Goal: Task Accomplishment & Management: Manage account settings

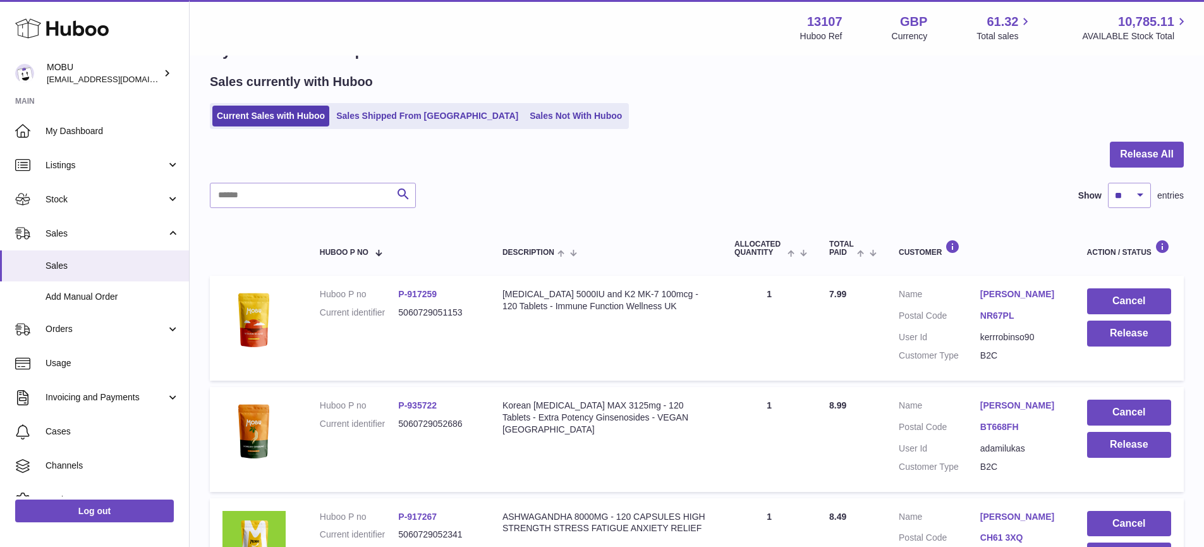
scroll to position [37, 0]
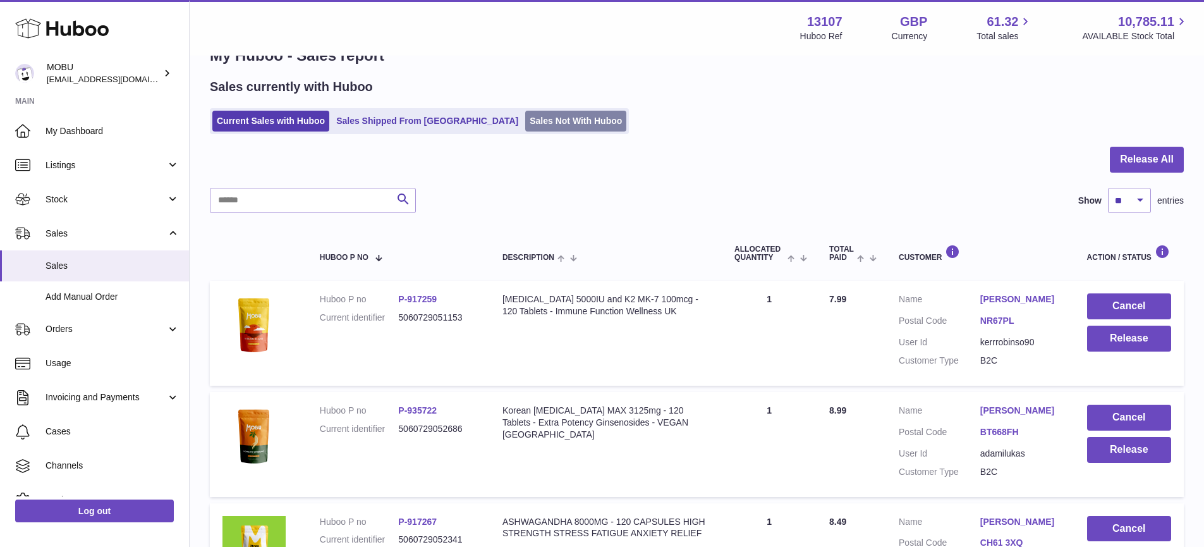
click at [525, 129] on link "Sales Not With Huboo" at bounding box center [575, 121] width 101 height 21
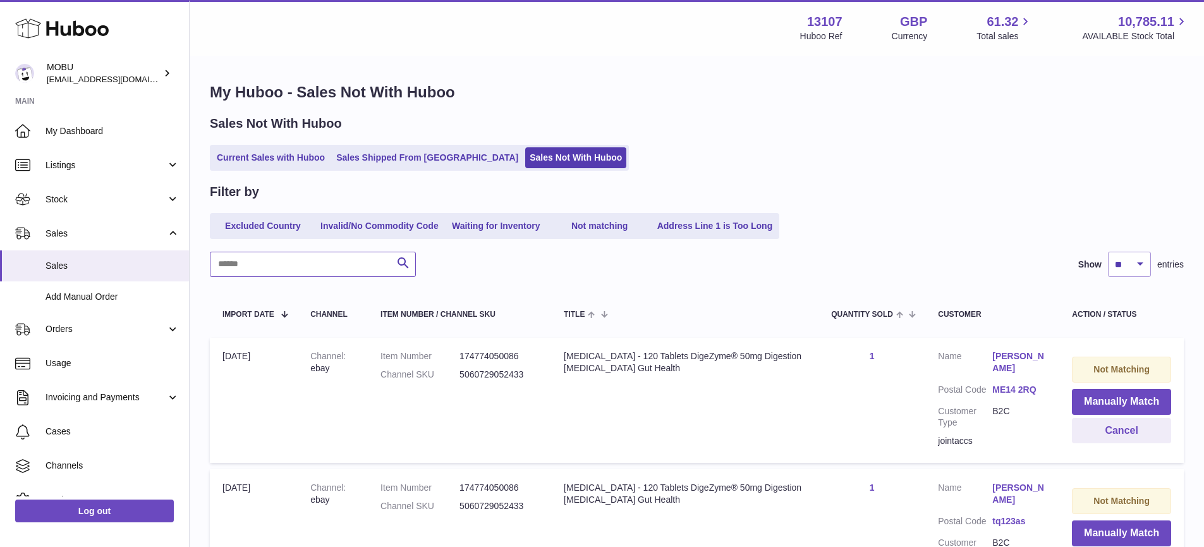
click at [334, 255] on input "text" at bounding box center [313, 263] width 206 height 25
type input "********"
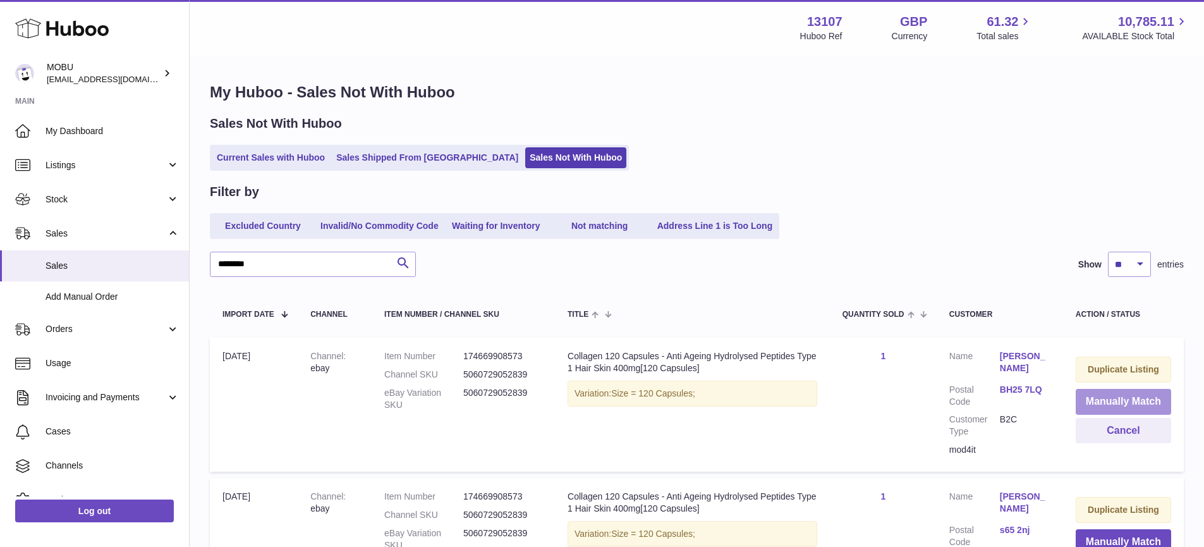
click at [1133, 394] on button "Manually Match" at bounding box center [1122, 402] width 95 height 26
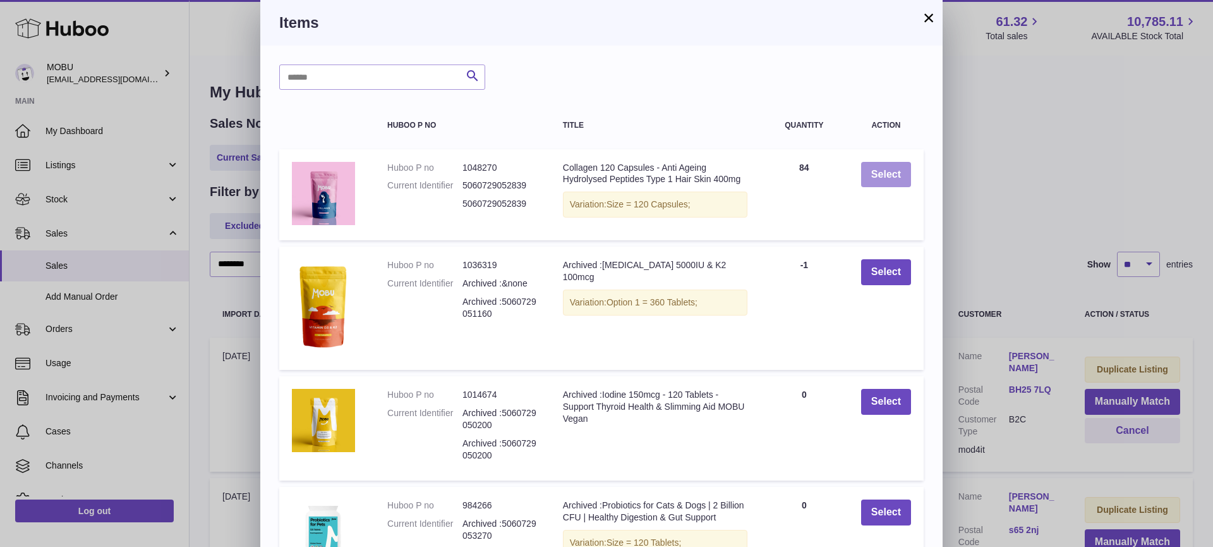
click at [883, 177] on button "Select" at bounding box center [886, 175] width 50 height 26
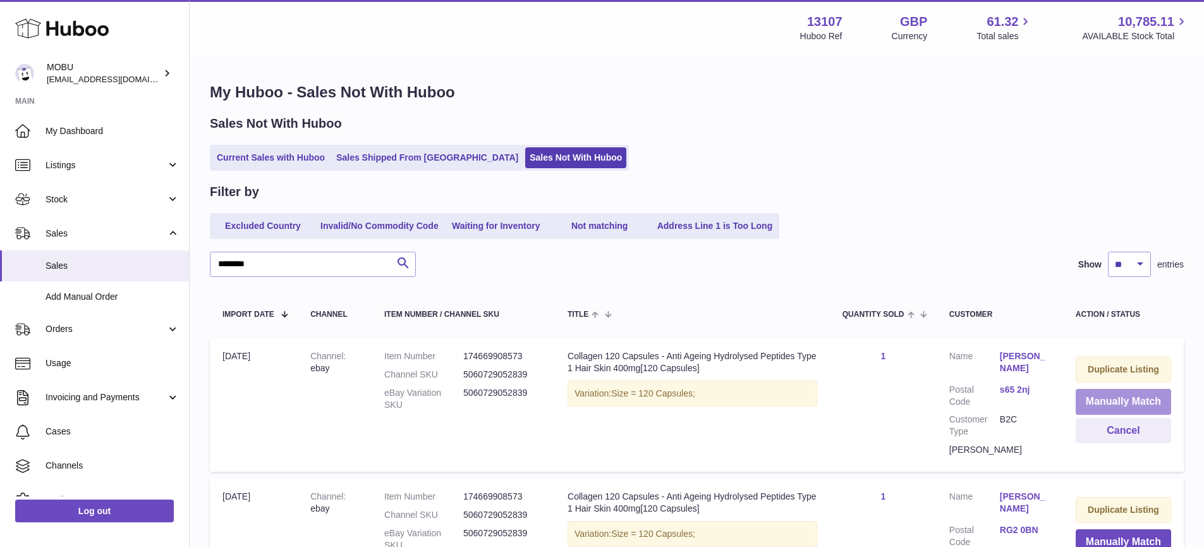
click at [1122, 397] on button "Manually Match" at bounding box center [1122, 402] width 95 height 26
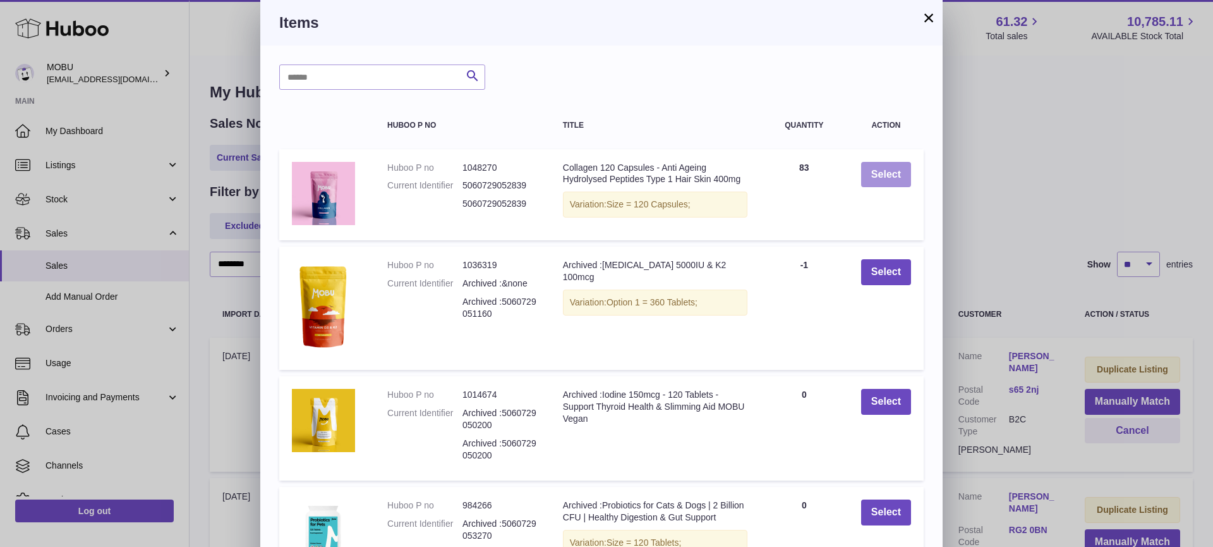
click at [889, 173] on button "Select" at bounding box center [886, 175] width 50 height 26
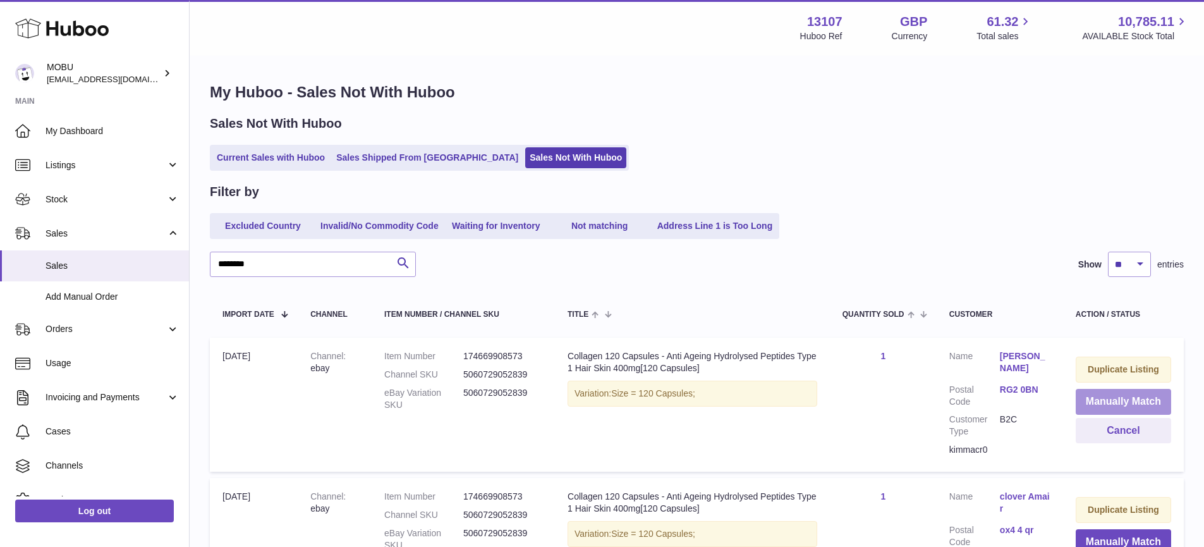
click at [1130, 396] on button "Manually Match" at bounding box center [1122, 402] width 95 height 26
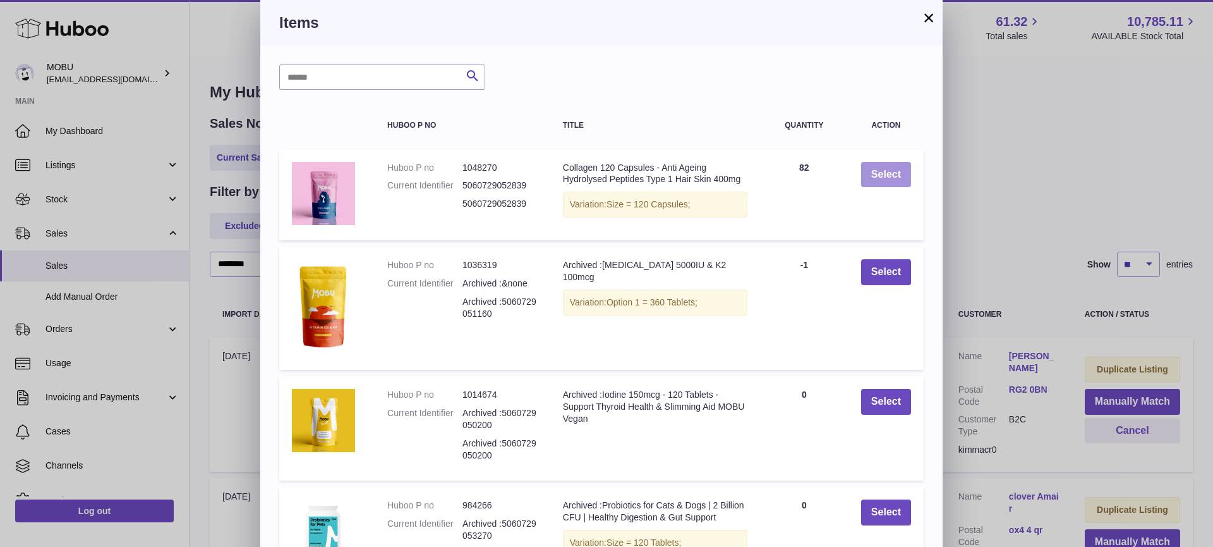
click at [904, 168] on button "Select" at bounding box center [886, 175] width 50 height 26
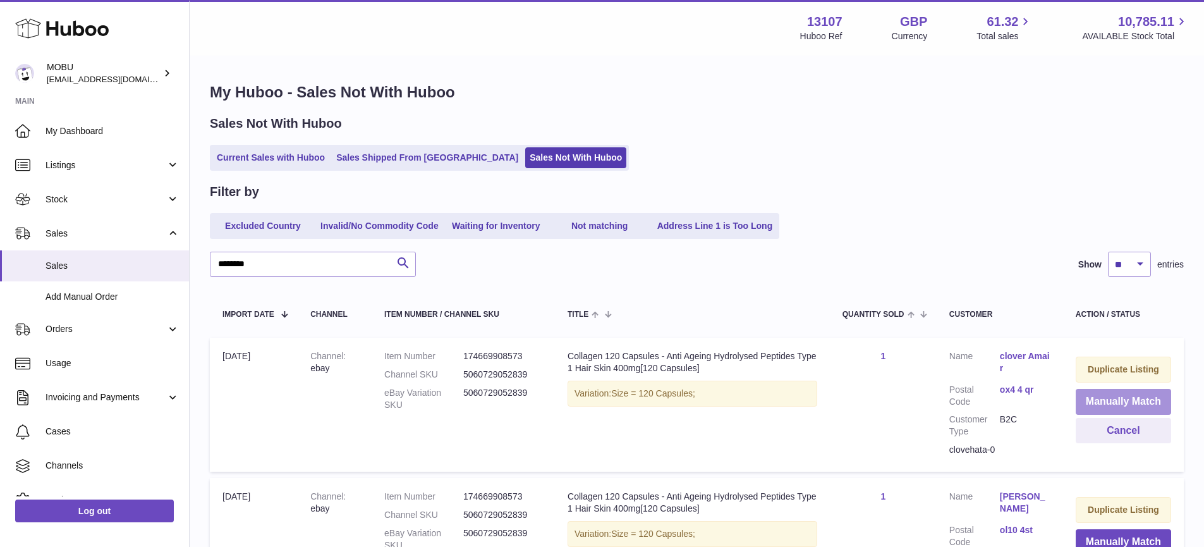
click at [1120, 393] on button "Manually Match" at bounding box center [1122, 402] width 95 height 26
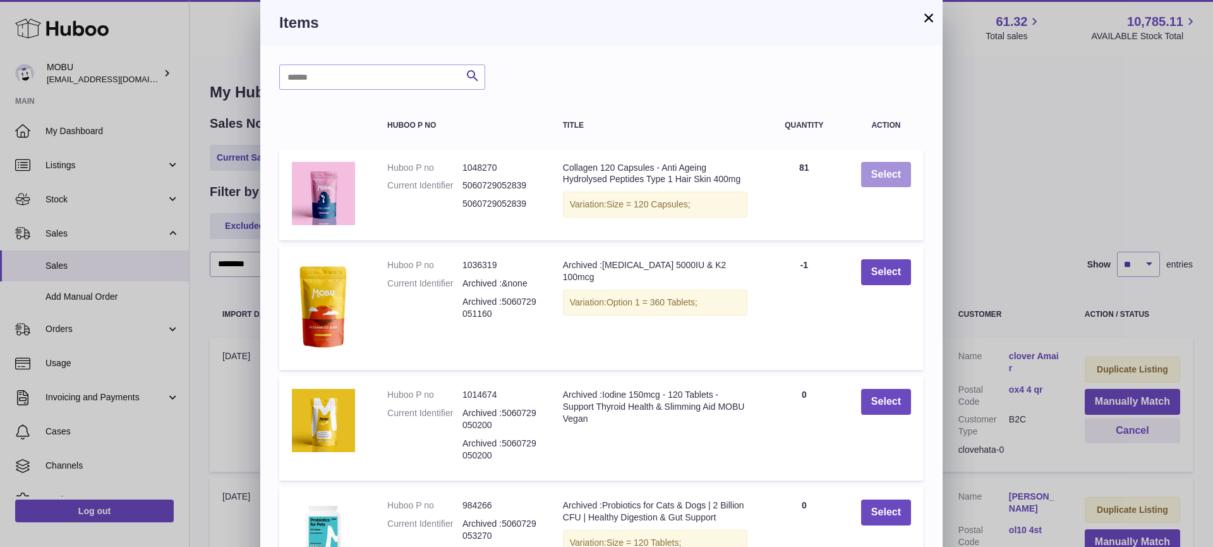
click at [883, 176] on button "Select" at bounding box center [886, 175] width 50 height 26
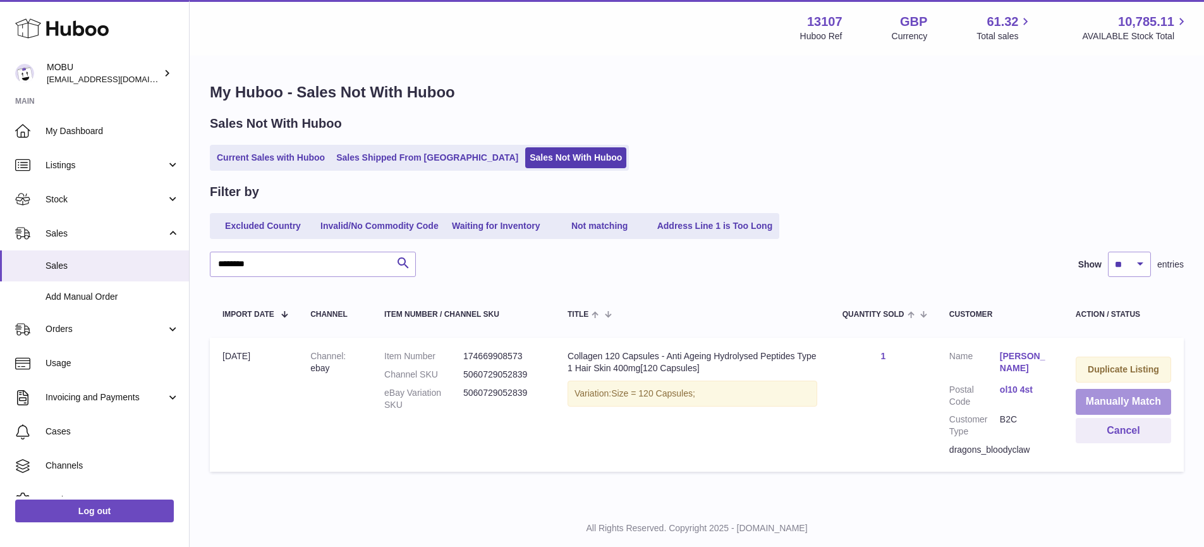
click at [1126, 404] on button "Manually Match" at bounding box center [1122, 402] width 95 height 26
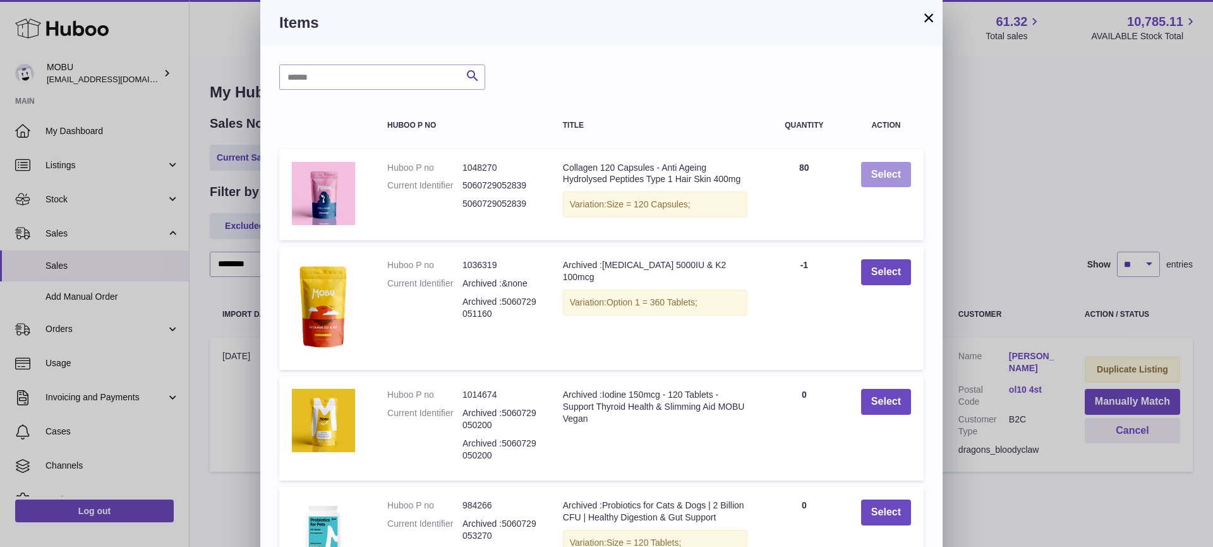
click at [902, 176] on button "Select" at bounding box center [886, 175] width 50 height 26
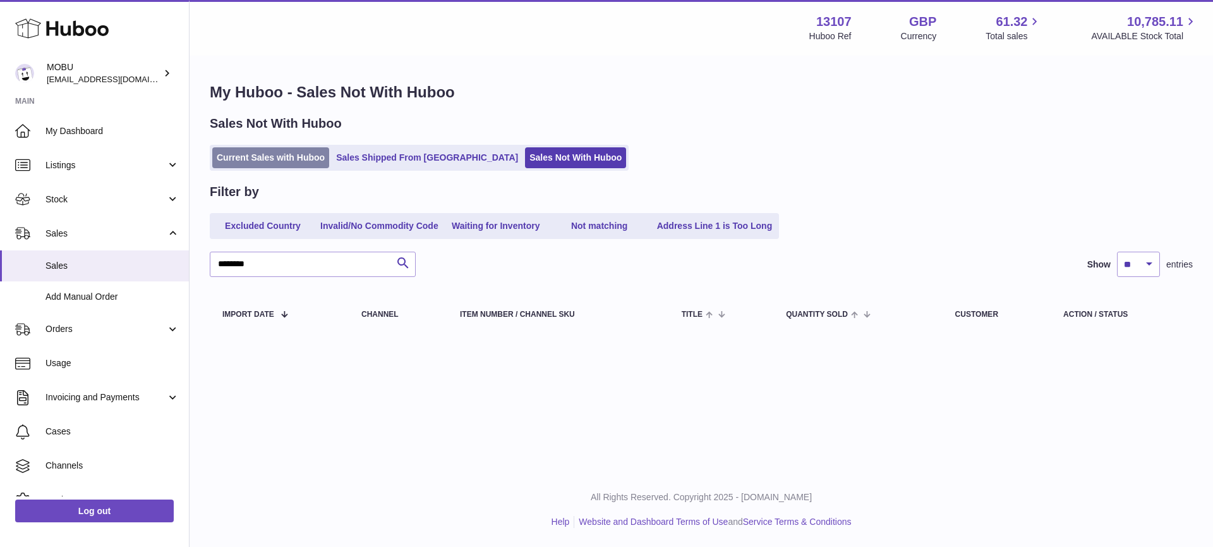
click at [285, 156] on link "Current Sales with Huboo" at bounding box center [270, 157] width 117 height 21
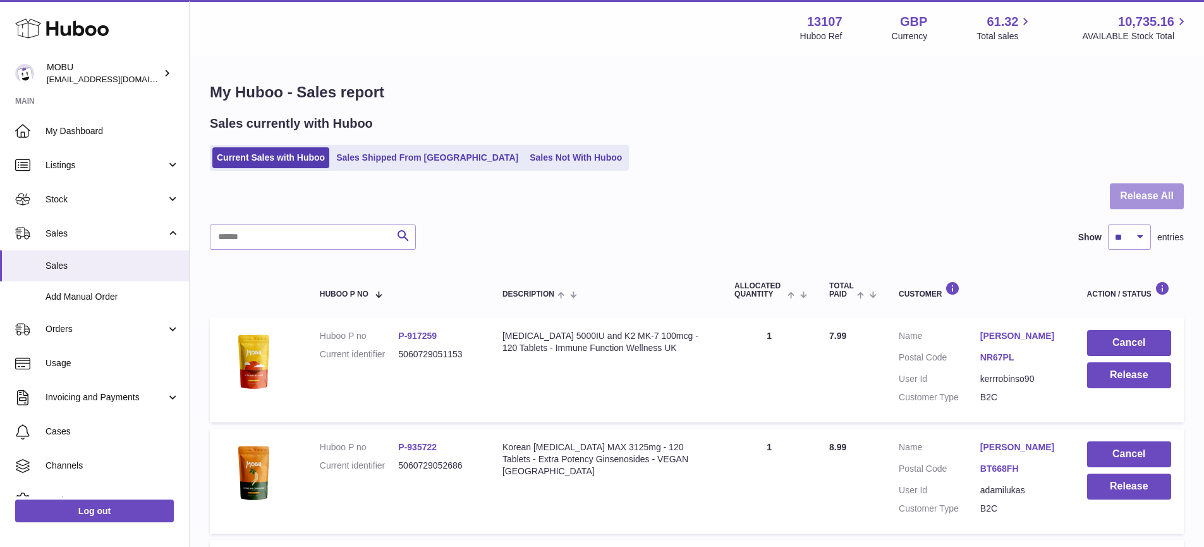
click at [1139, 201] on button "Release All" at bounding box center [1147, 196] width 74 height 26
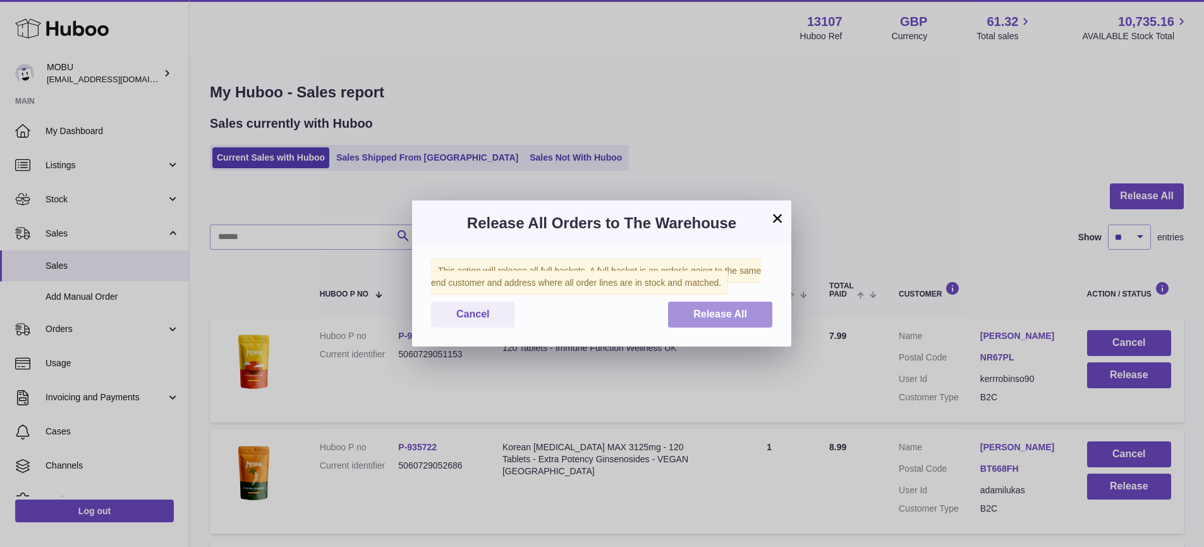
click at [753, 318] on button "Release All" at bounding box center [720, 314] width 104 height 26
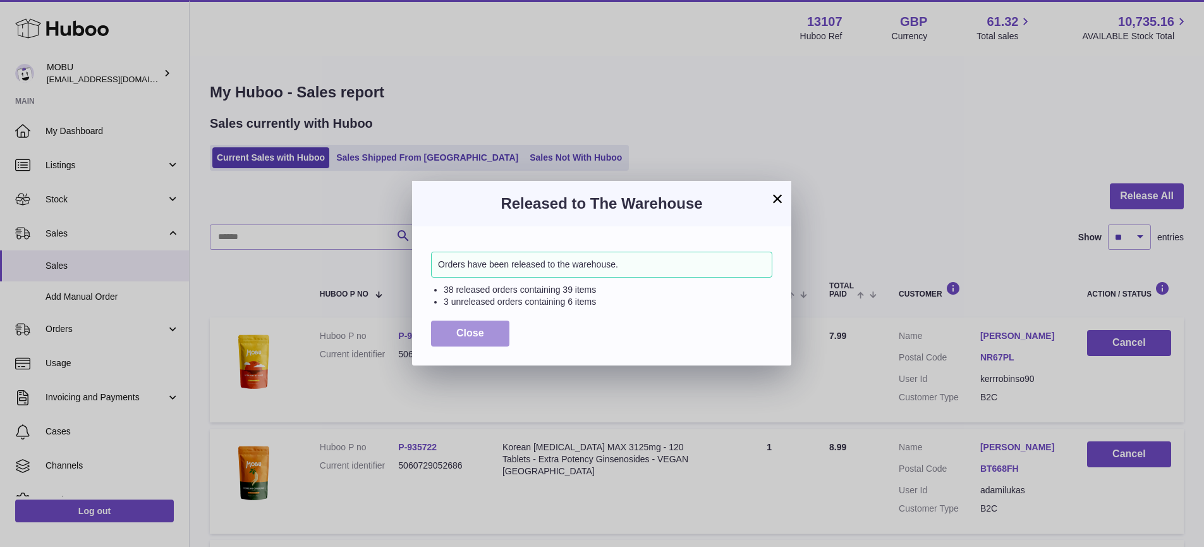
drag, startPoint x: 471, startPoint y: 325, endPoint x: 553, endPoint y: 320, distance: 81.7
click at [472, 325] on button "Close" at bounding box center [470, 333] width 78 height 26
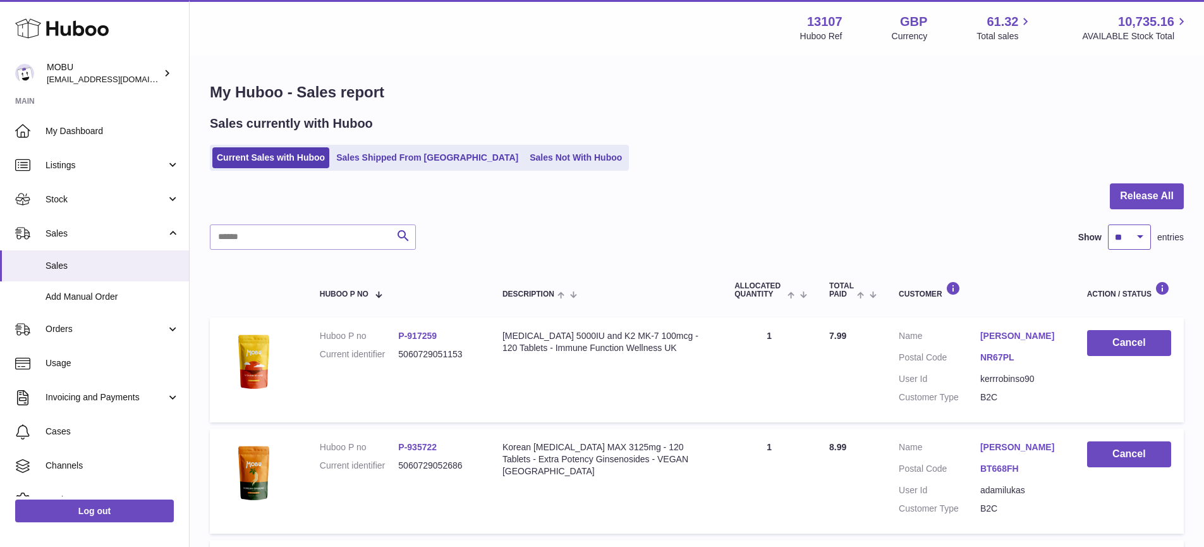
click at [1125, 243] on select "** ** ** ***" at bounding box center [1129, 236] width 43 height 25
select select "***"
click at [1108, 224] on select "** ** ** ***" at bounding box center [1129, 236] width 43 height 25
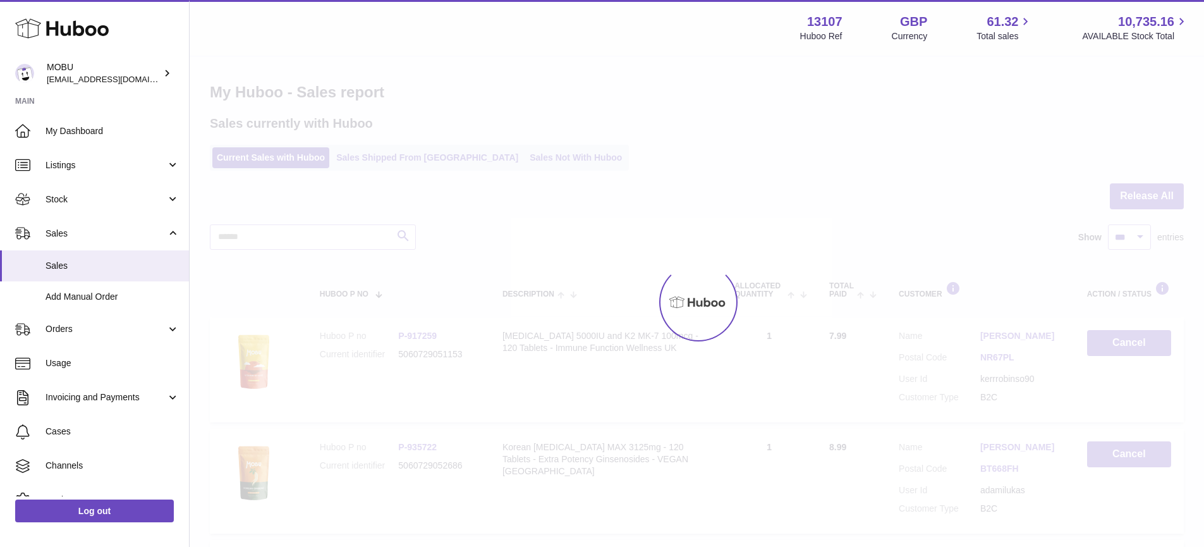
click at [885, 210] on div at bounding box center [697, 302] width 1014 height 490
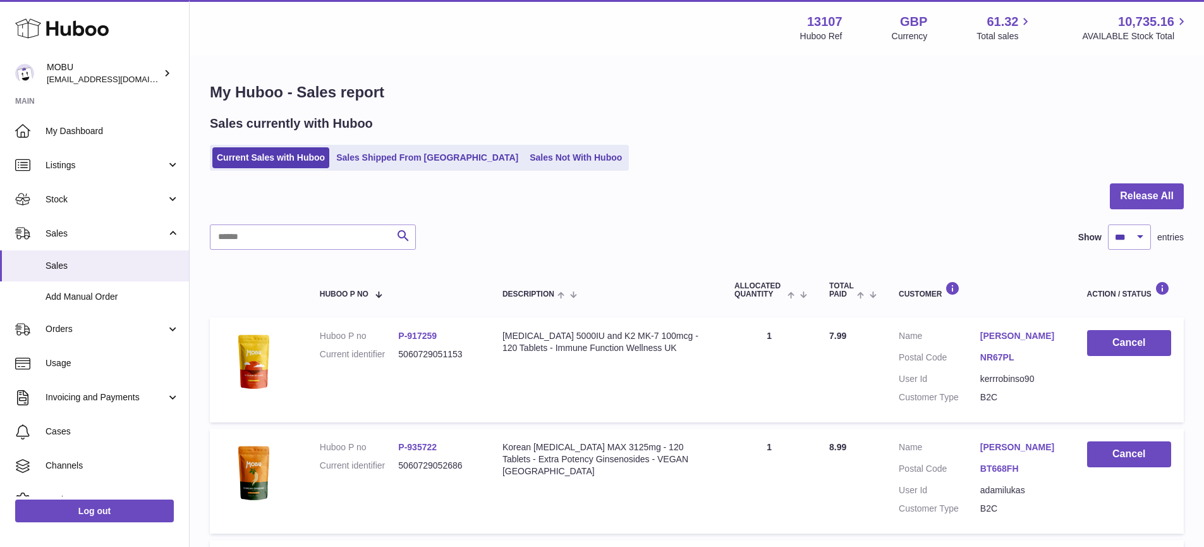
scroll to position [1322, 0]
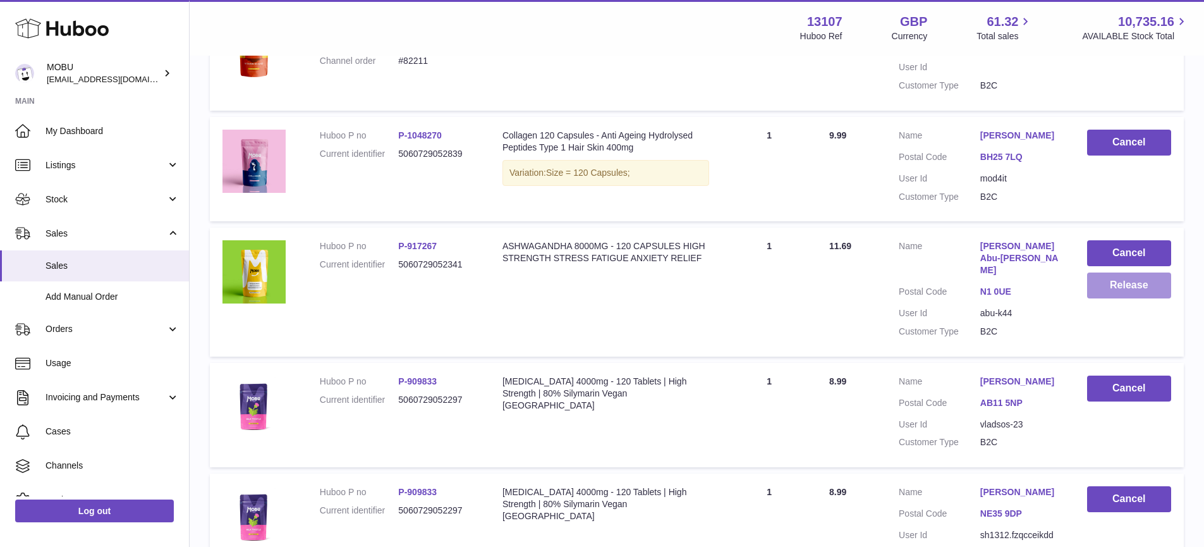
click at [1146, 281] on button "Release" at bounding box center [1129, 285] width 84 height 26
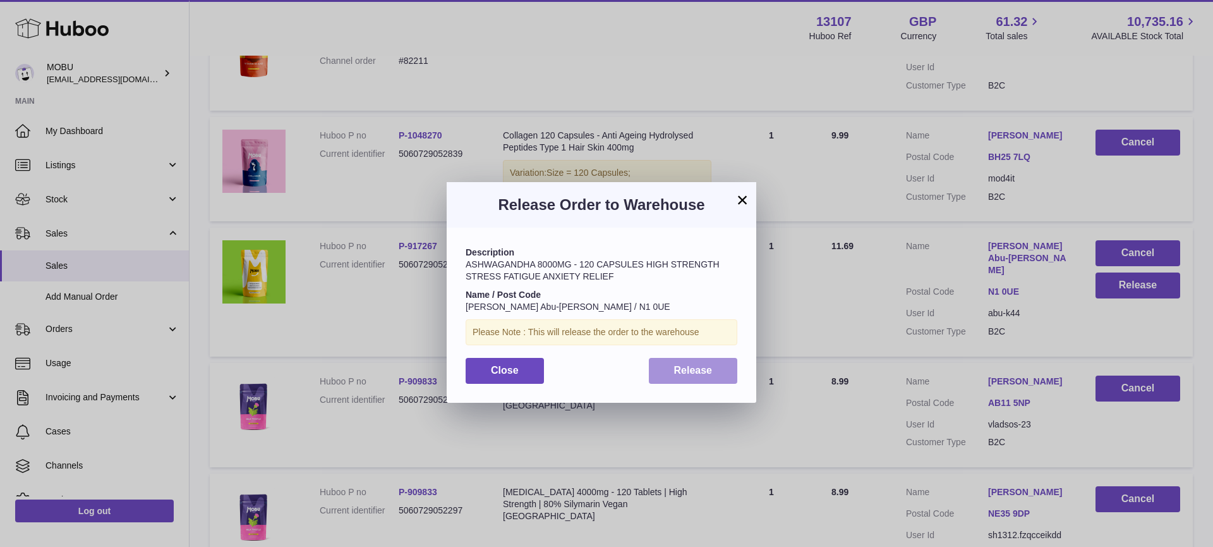
click at [682, 372] on span "Release" at bounding box center [693, 370] width 39 height 11
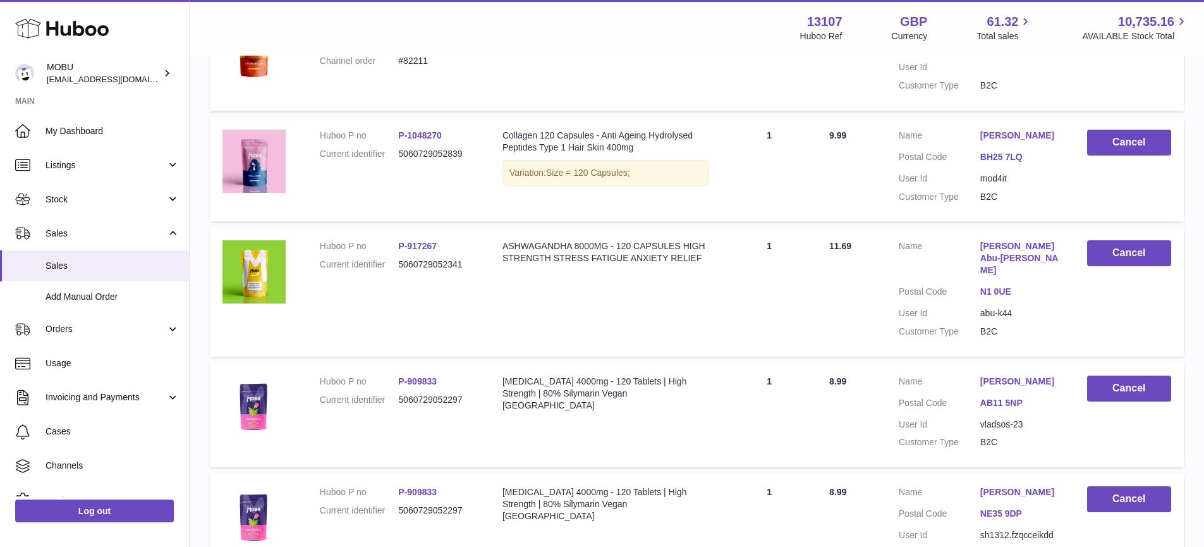
scroll to position [2653, 0]
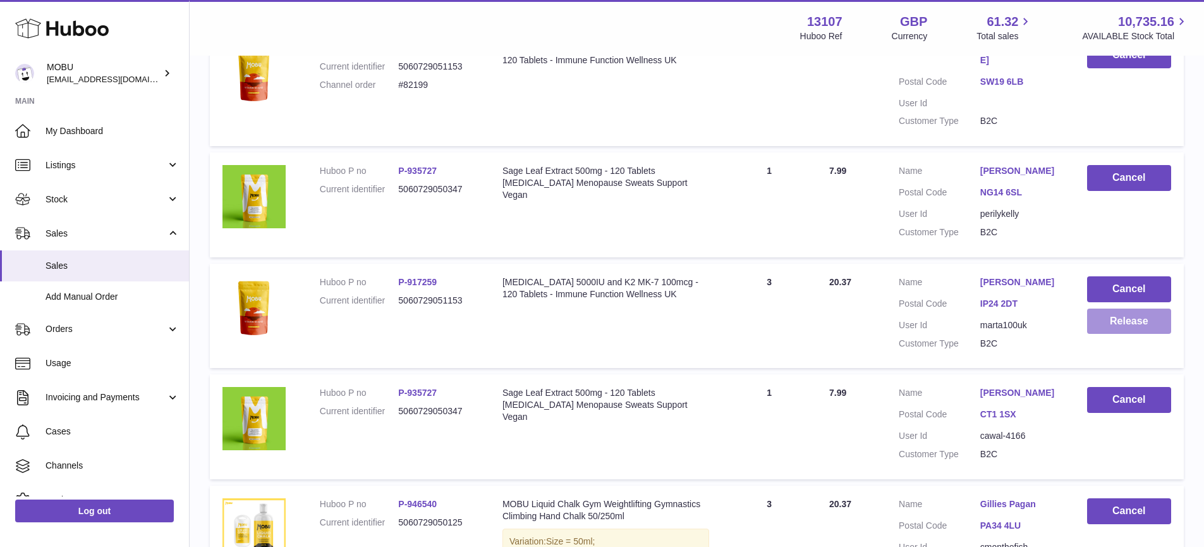
click at [1105, 308] on button "Release" at bounding box center [1129, 321] width 84 height 26
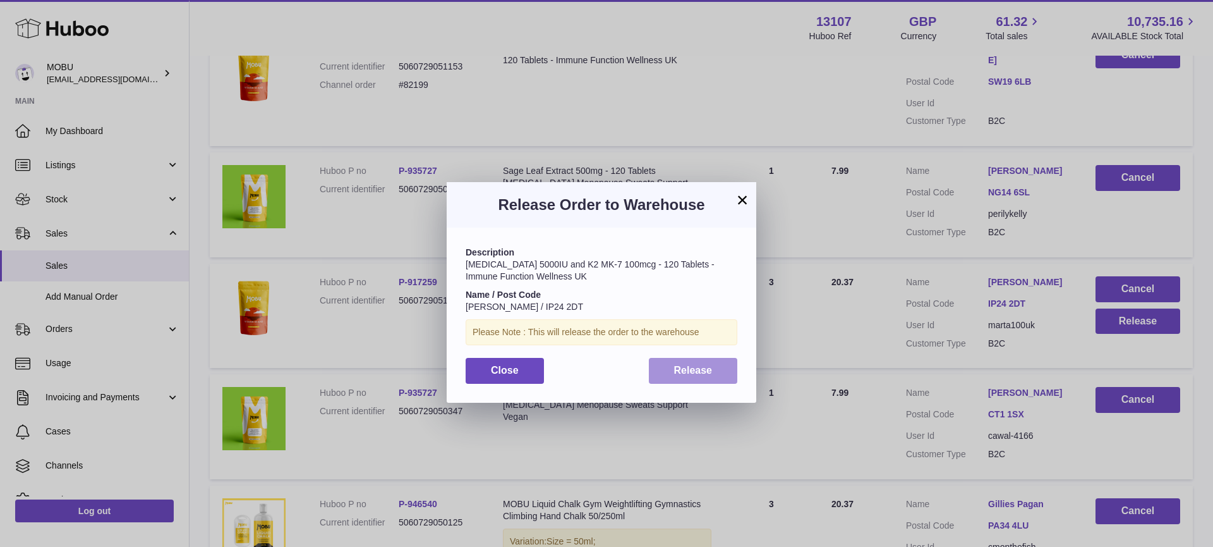
click at [701, 366] on span "Release" at bounding box center [693, 370] width 39 height 11
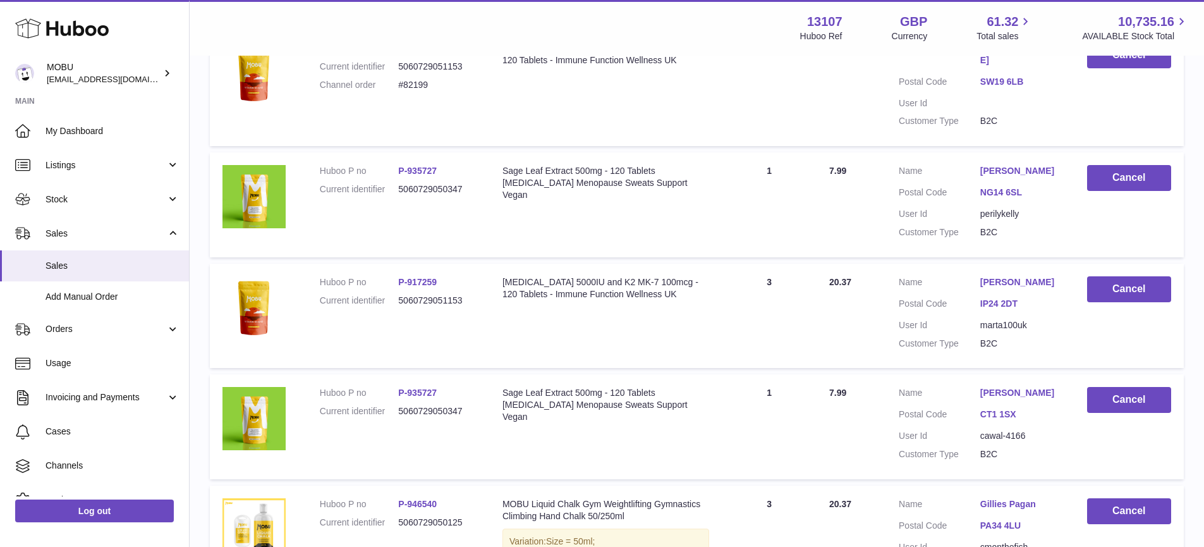
scroll to position [2986, 0]
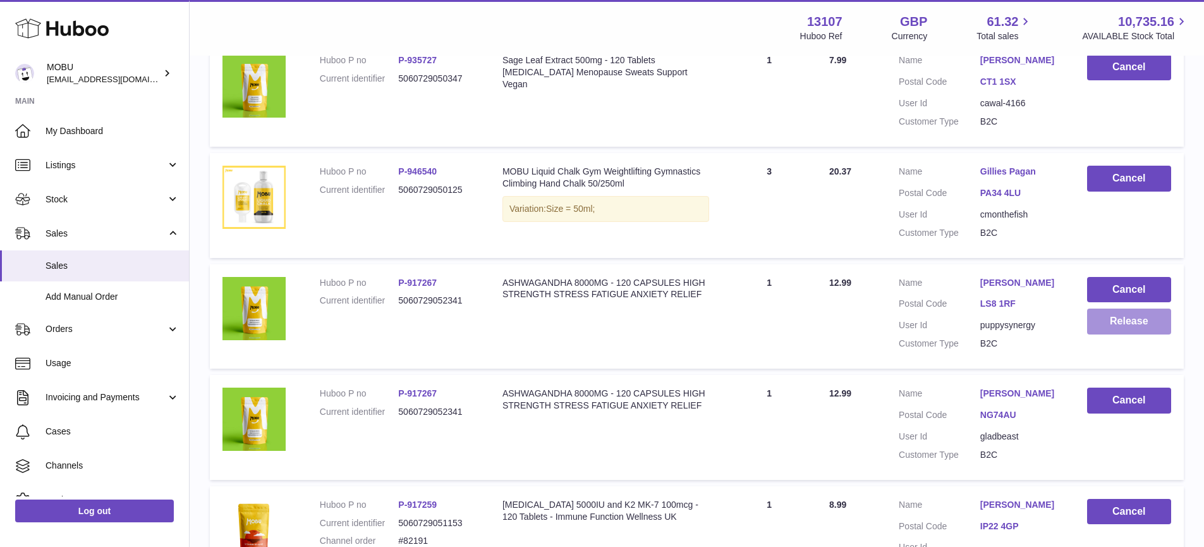
click at [1094, 308] on button "Release" at bounding box center [1129, 321] width 84 height 26
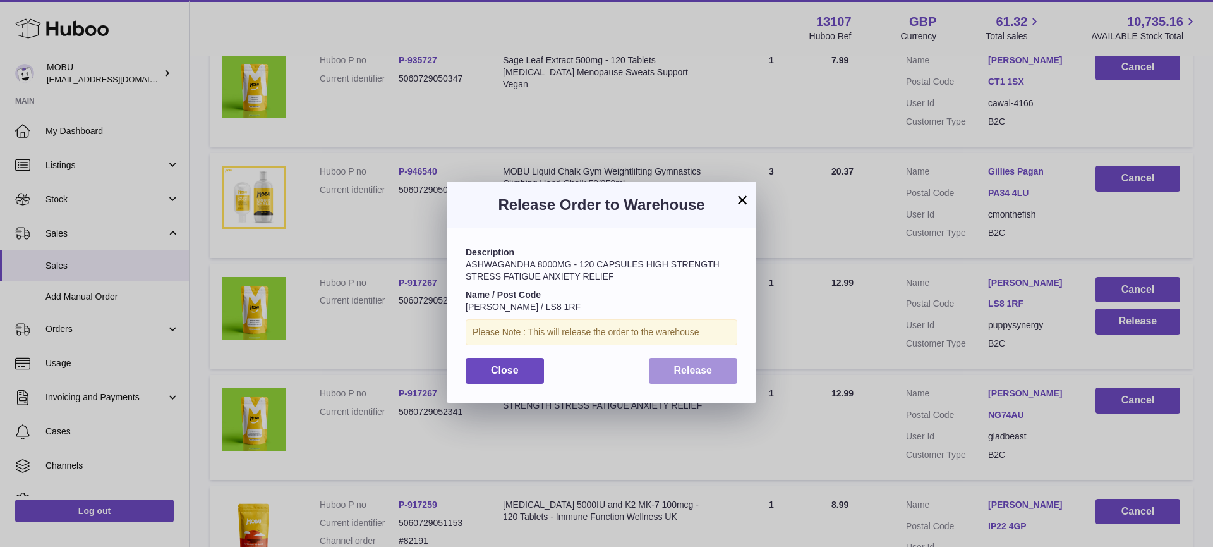
click at [686, 367] on span "Release" at bounding box center [693, 370] width 39 height 11
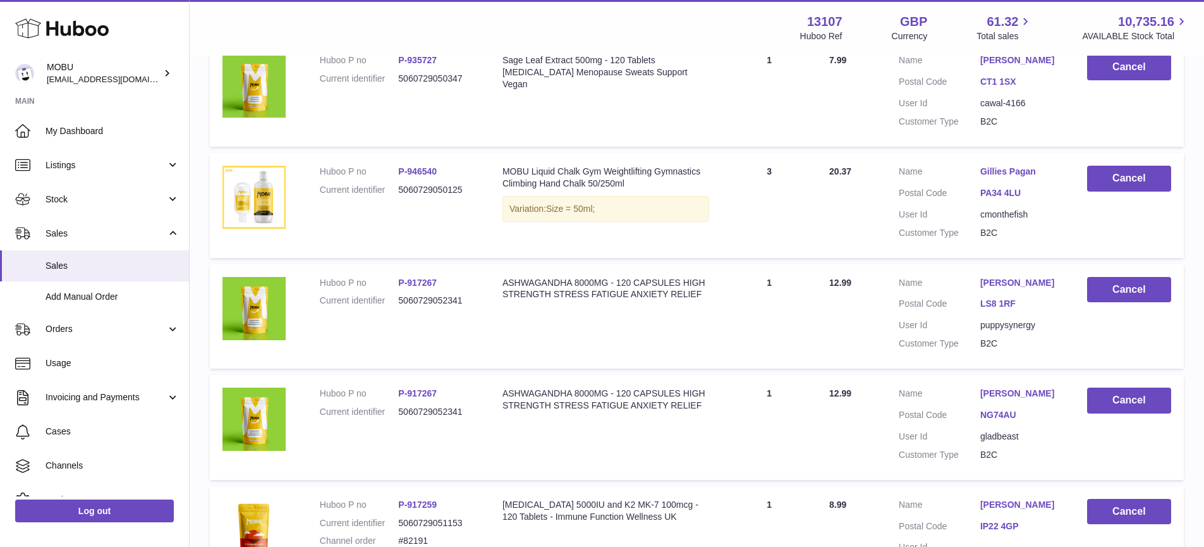
scroll to position [0, 0]
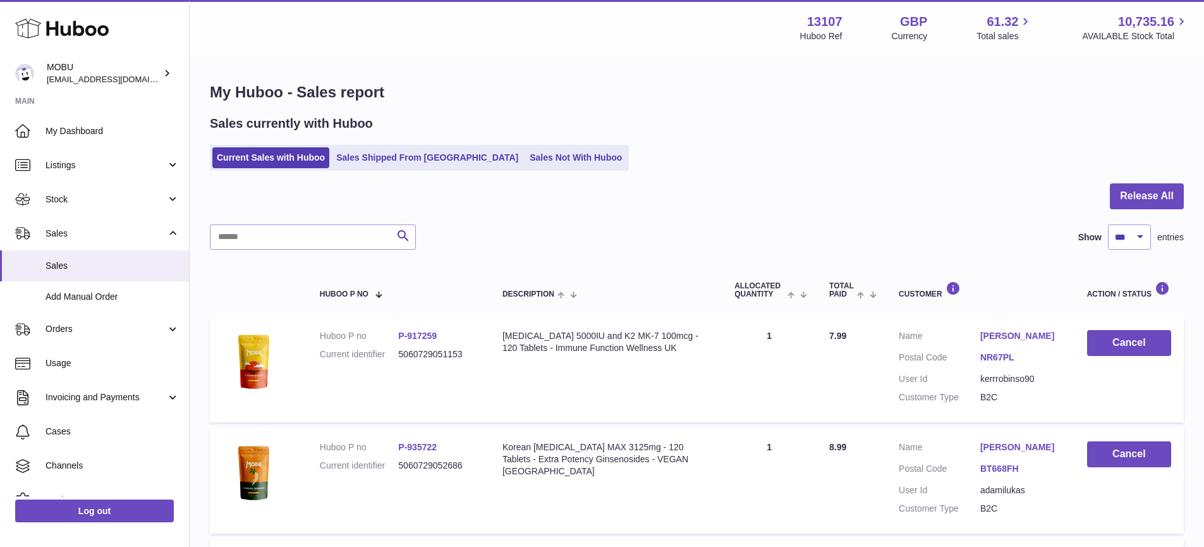
drag, startPoint x: 579, startPoint y: 224, endPoint x: 452, endPoint y: 223, distance: 127.0
